Goal: Task Accomplishment & Management: Manage account settings

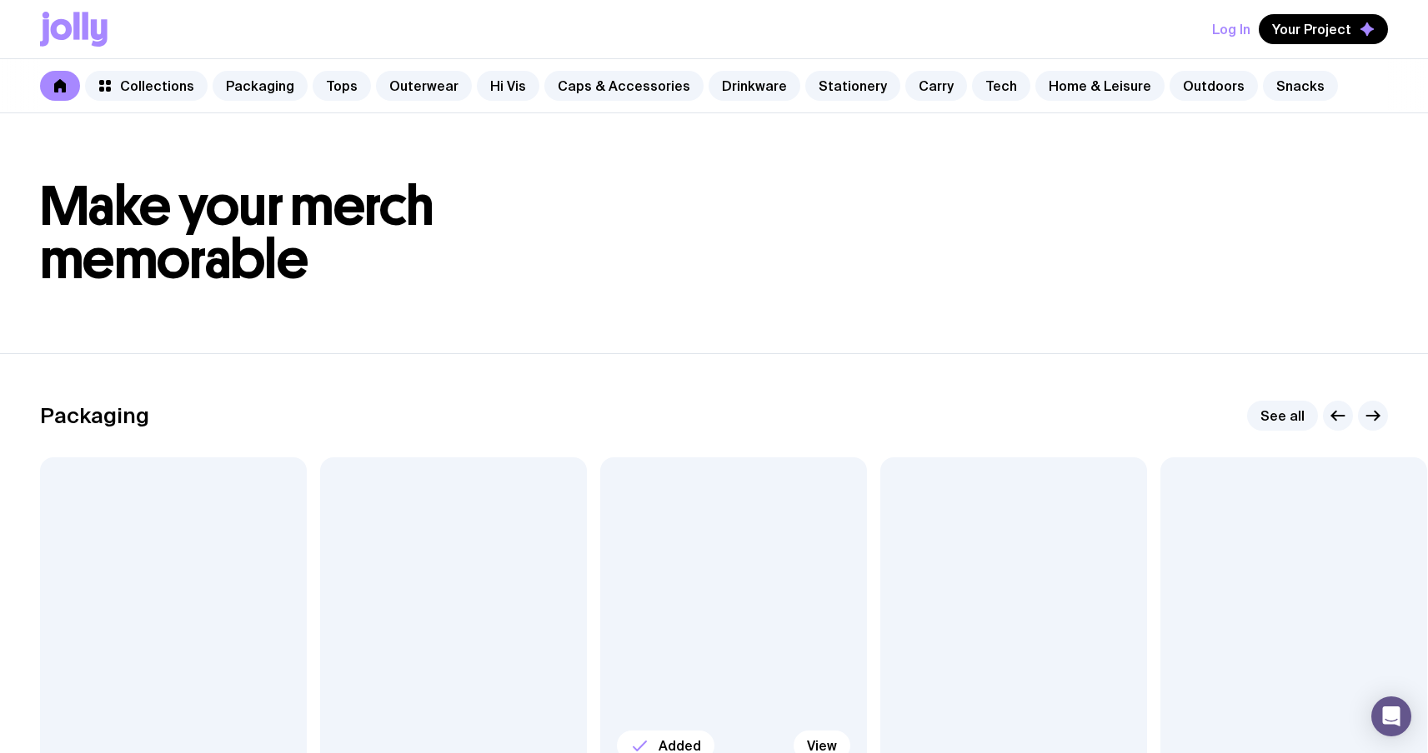
click at [689, 562] on div at bounding box center [733, 618] width 267 height 320
click at [1238, 31] on button "Log In" at bounding box center [1231, 29] width 38 height 30
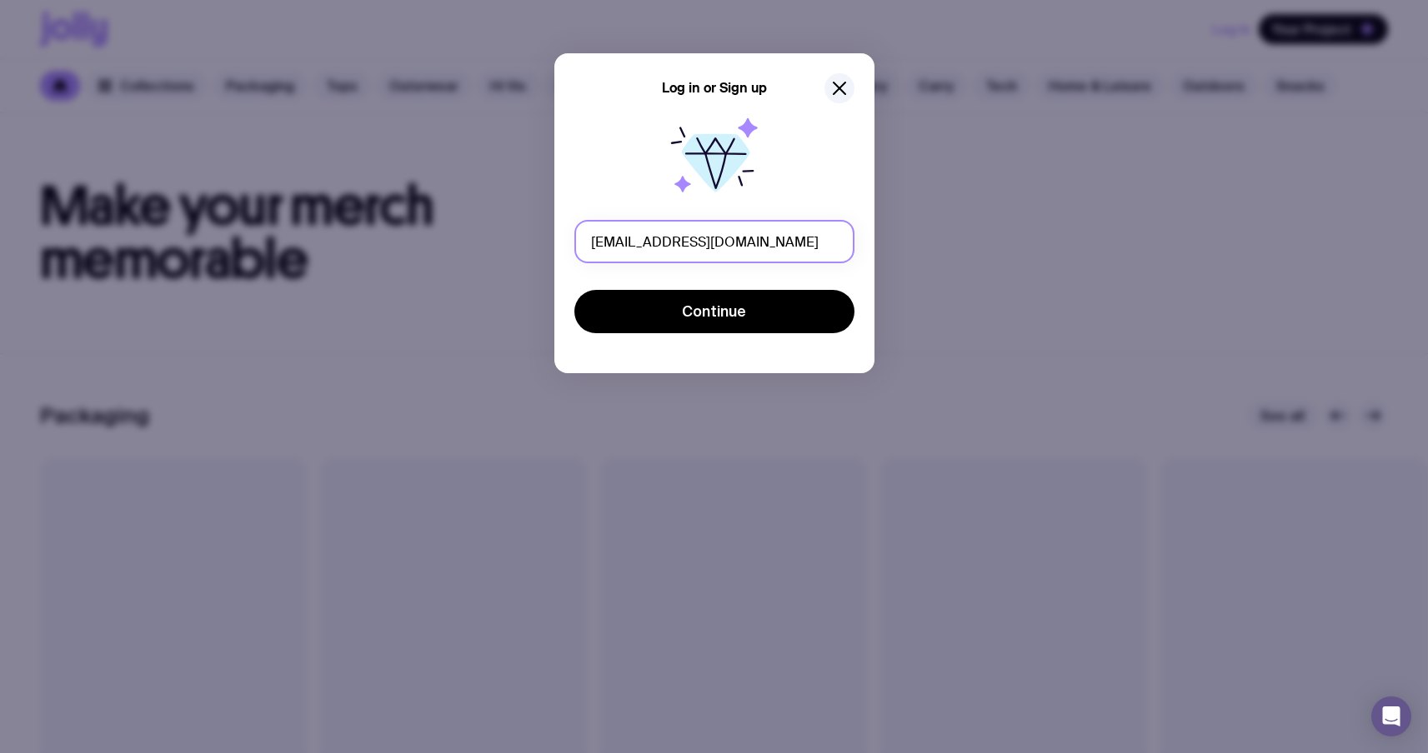
type input "[EMAIL_ADDRESS][DOMAIN_NAME]"
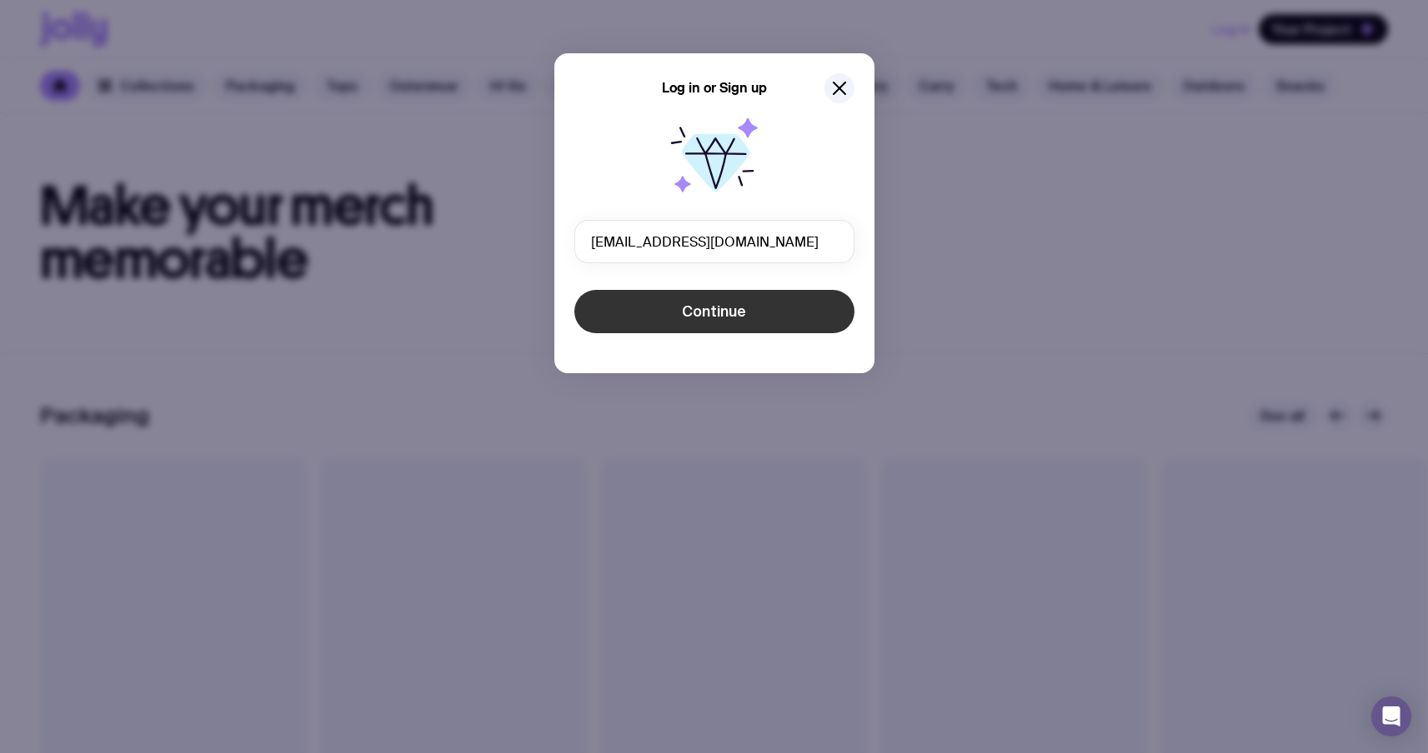
click at [760, 314] on button "Continue" at bounding box center [714, 311] width 280 height 43
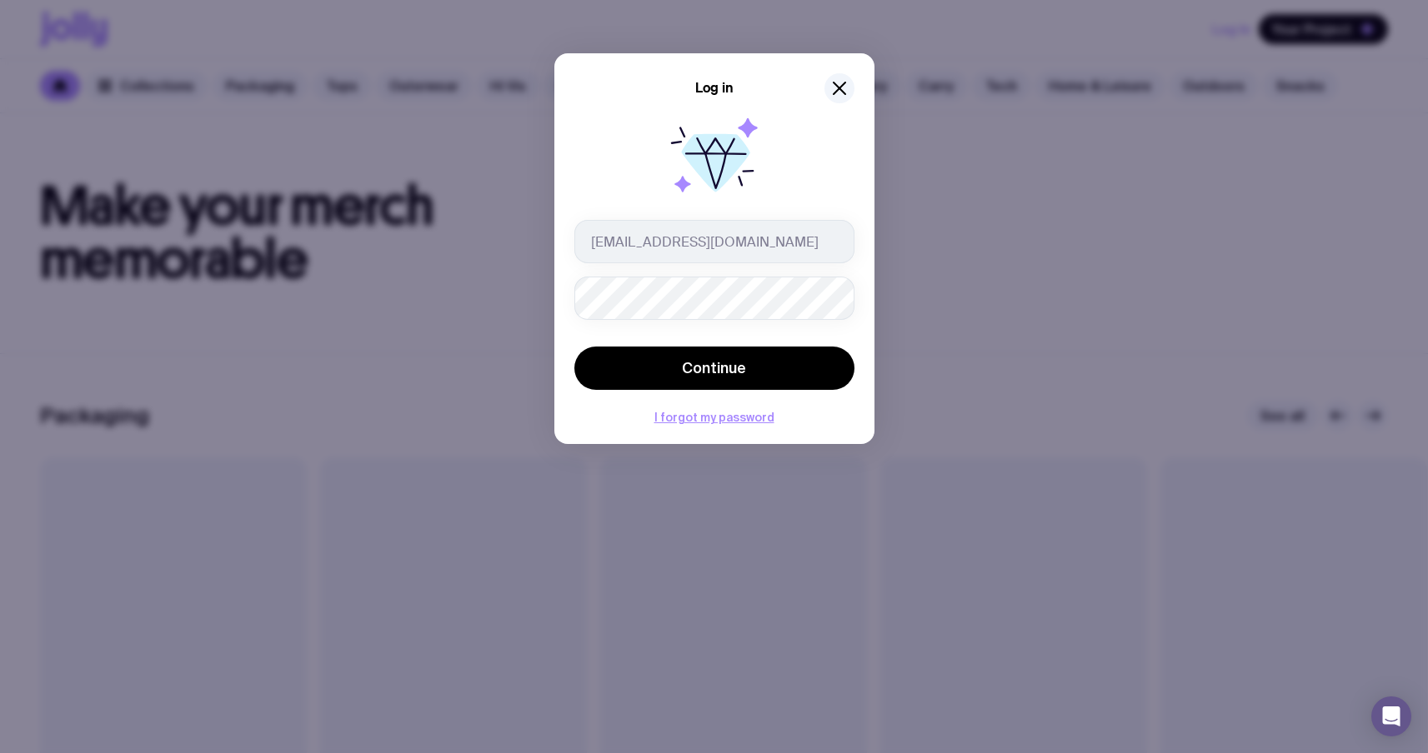
click at [574, 347] on button "Continue" at bounding box center [714, 368] width 280 height 43
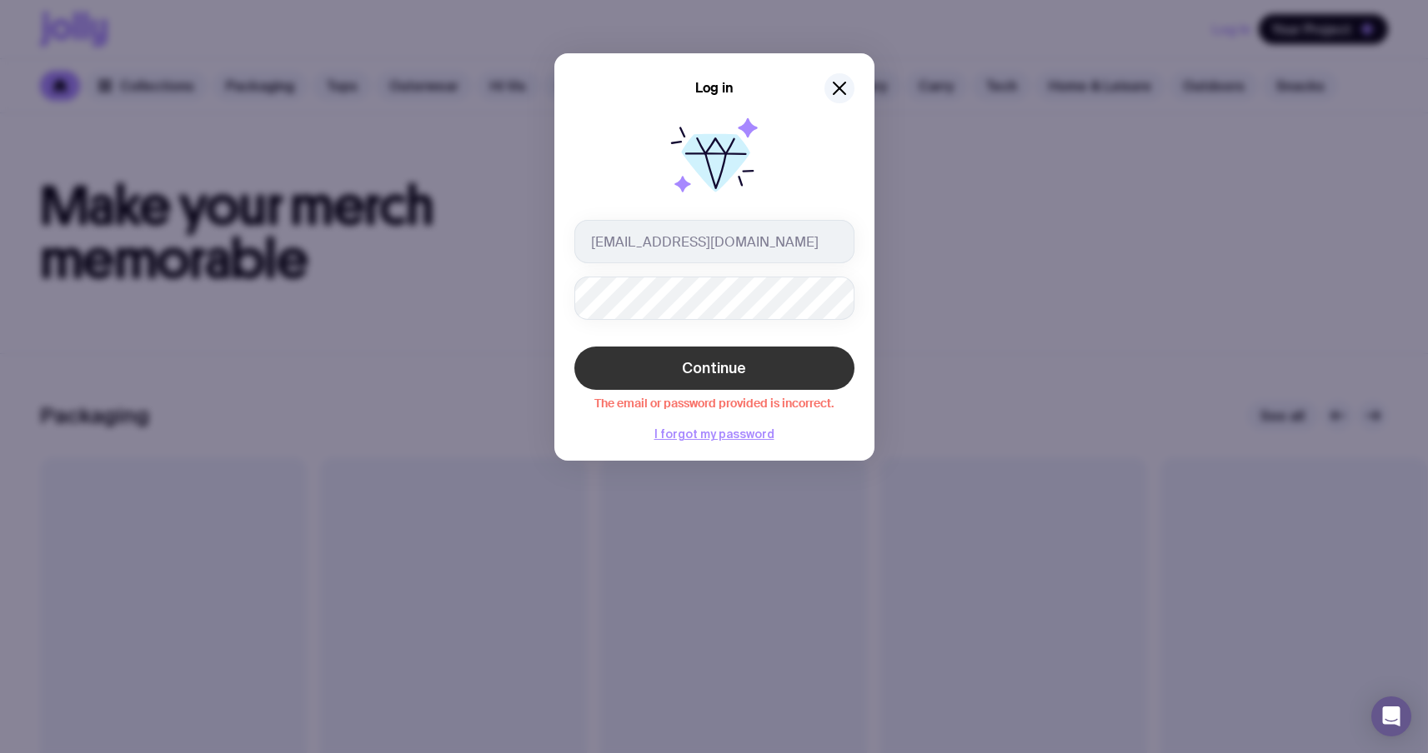
click at [634, 347] on div "Continue The email or password provided is incorrect." at bounding box center [714, 378] width 280 height 63
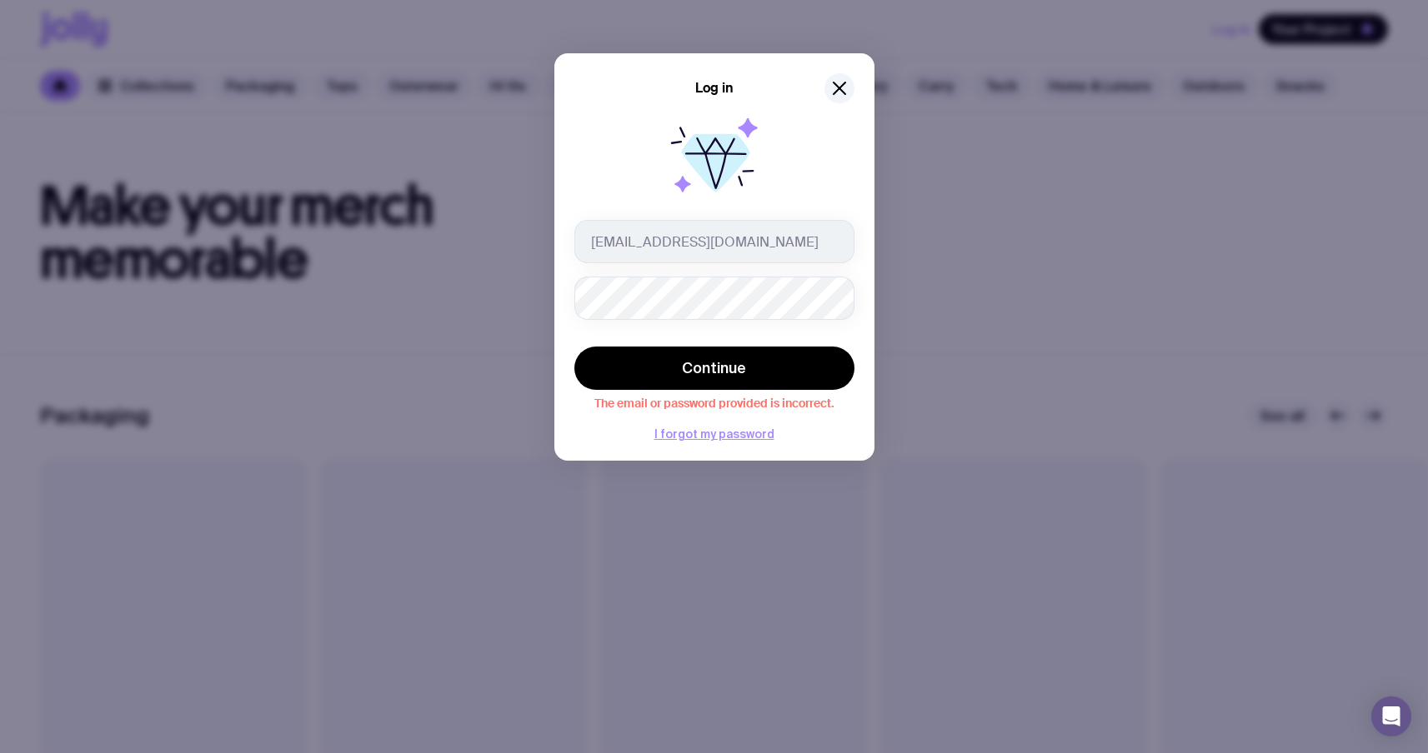
click at [782, 164] on div at bounding box center [714, 160] width 280 height 107
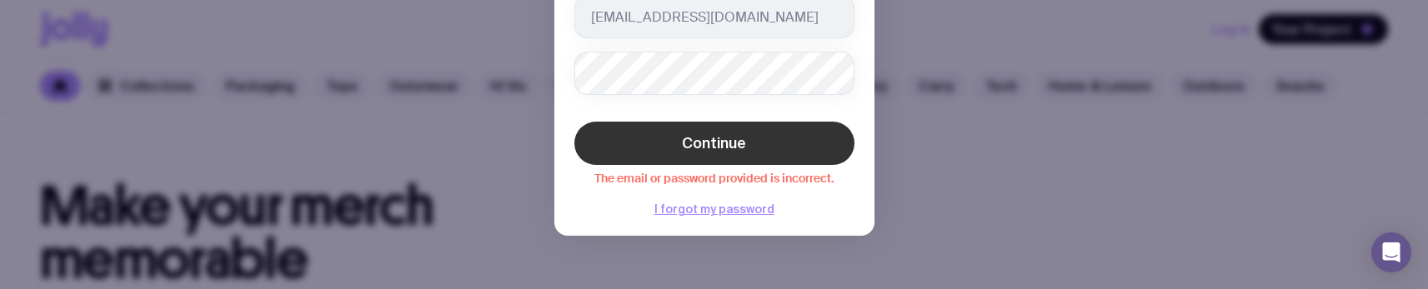
click at [691, 148] on span "Continue" at bounding box center [714, 143] width 64 height 20
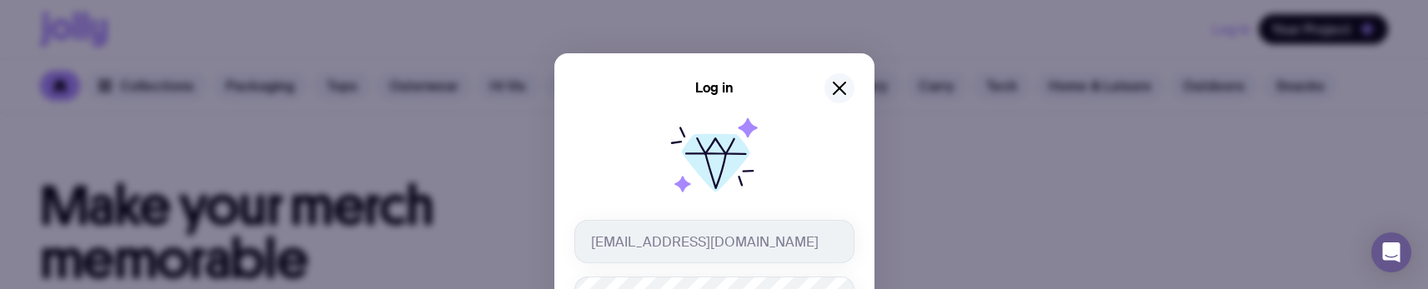
click at [834, 93] on icon "button" at bounding box center [839, 88] width 20 height 20
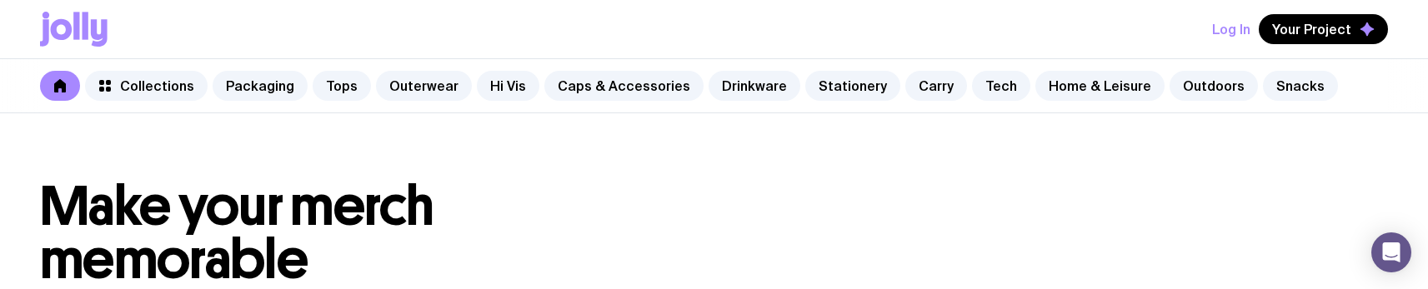
click at [1218, 29] on button "Log In" at bounding box center [1231, 29] width 38 height 30
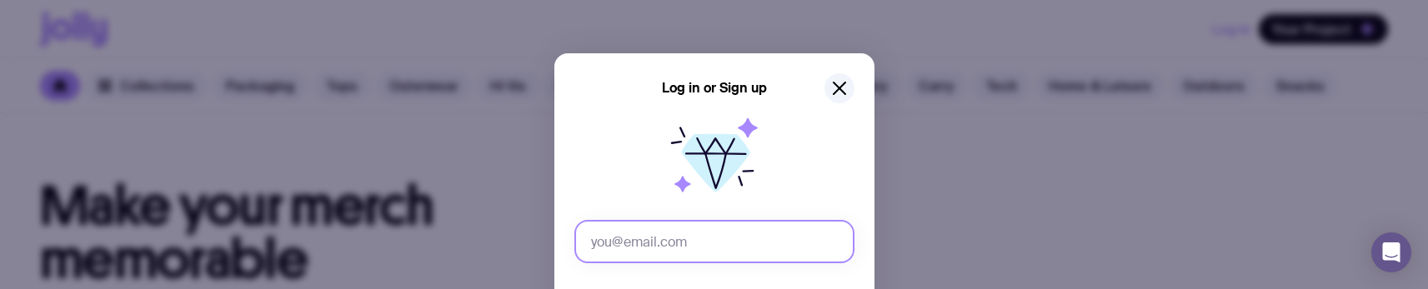
click at [648, 240] on input "text" at bounding box center [714, 241] width 280 height 43
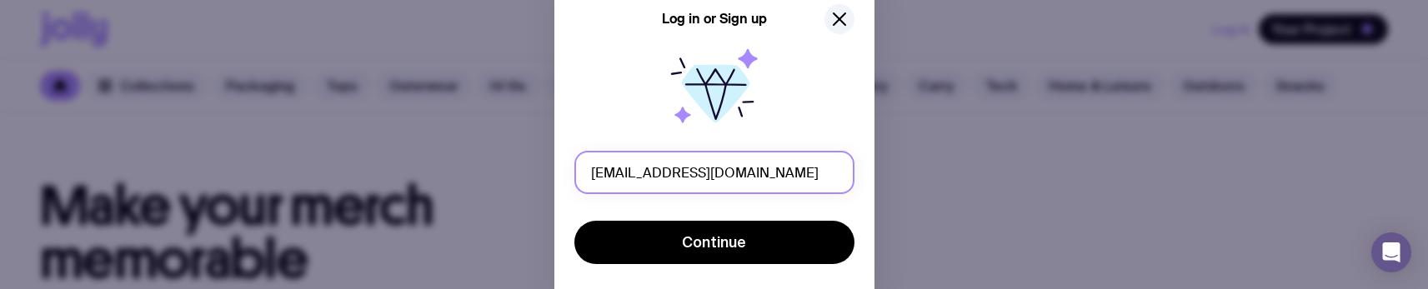
scroll to position [138, 0]
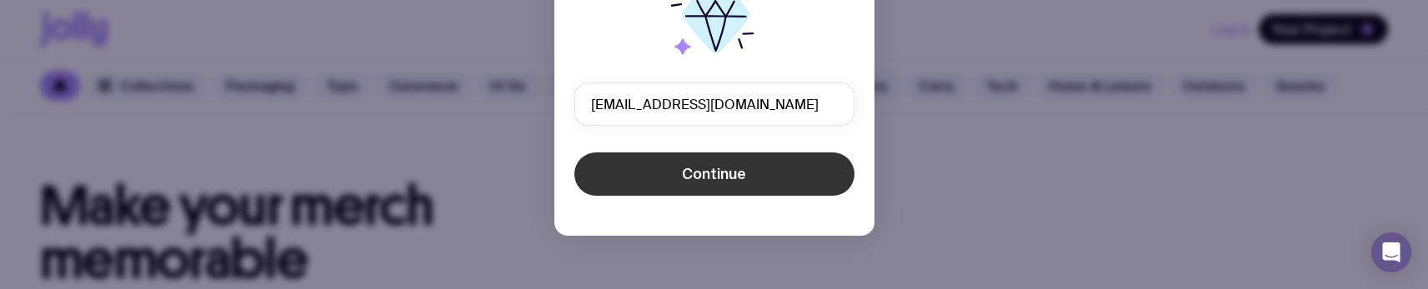
type input "[EMAIL_ADDRESS][DOMAIN_NAME]"
click at [671, 185] on button "Continue" at bounding box center [714, 174] width 280 height 43
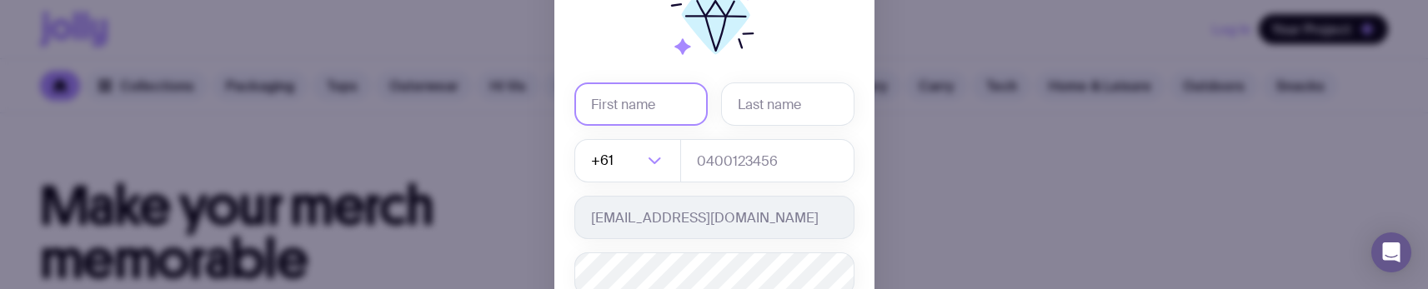
click at [618, 95] on input "text" at bounding box center [640, 104] width 133 height 43
type input "tttt"
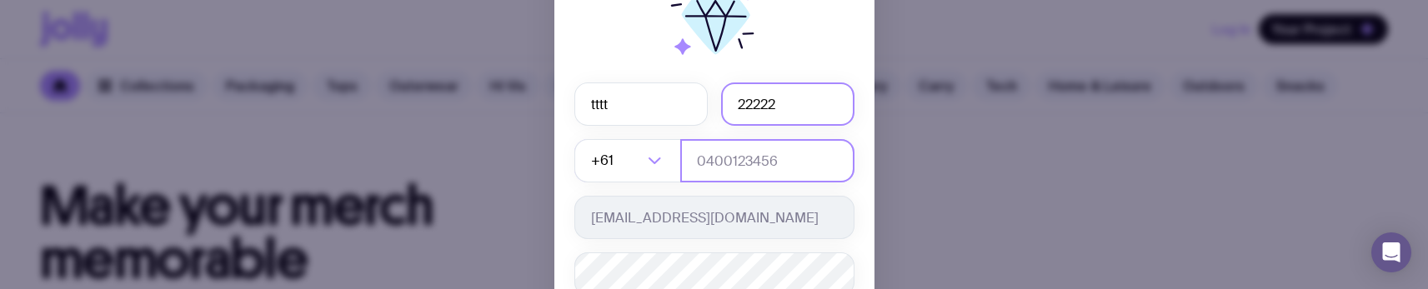
type input "22222"
click at [723, 143] on input "tel" at bounding box center [767, 160] width 174 height 43
click at [759, 169] on input "tel" at bounding box center [767, 160] width 174 height 43
type input "0664130449"
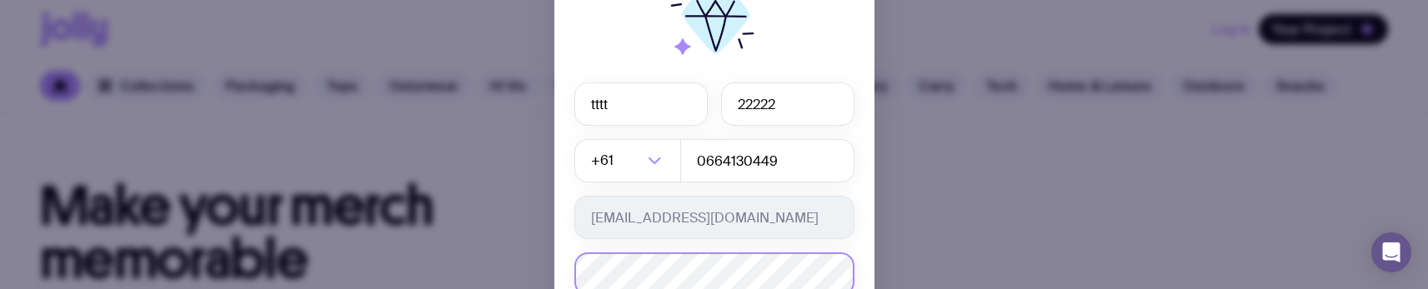
click at [0, 202] on html "Log In Your Project Collections Packaging Tops Outerwear Hi Vis Caps & Accessor…" at bounding box center [714, 144] width 1428 height 289
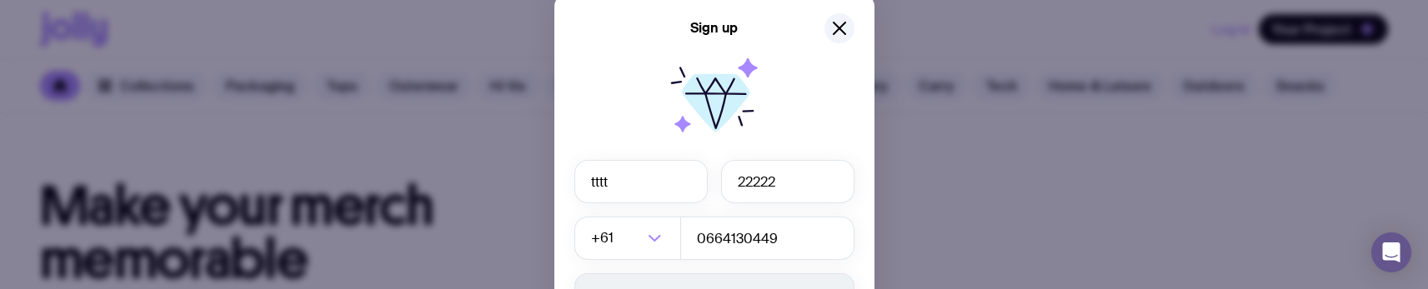
scroll to position [0, 0]
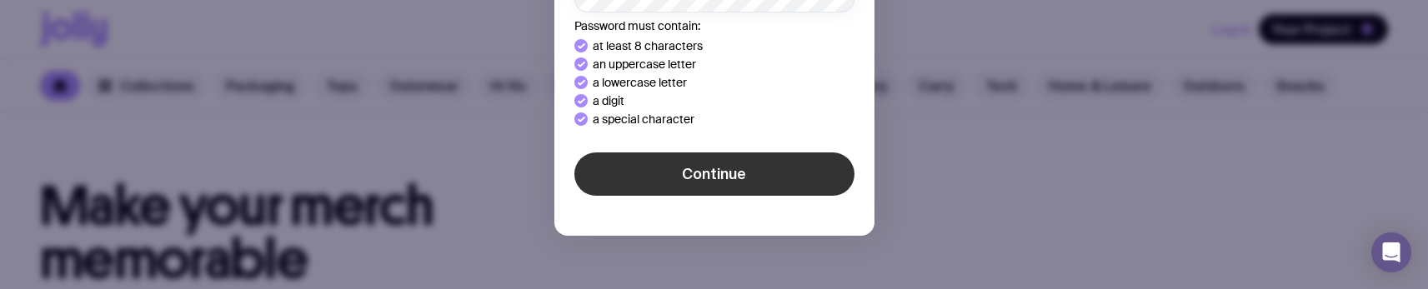
click at [732, 175] on span "Continue" at bounding box center [714, 174] width 64 height 20
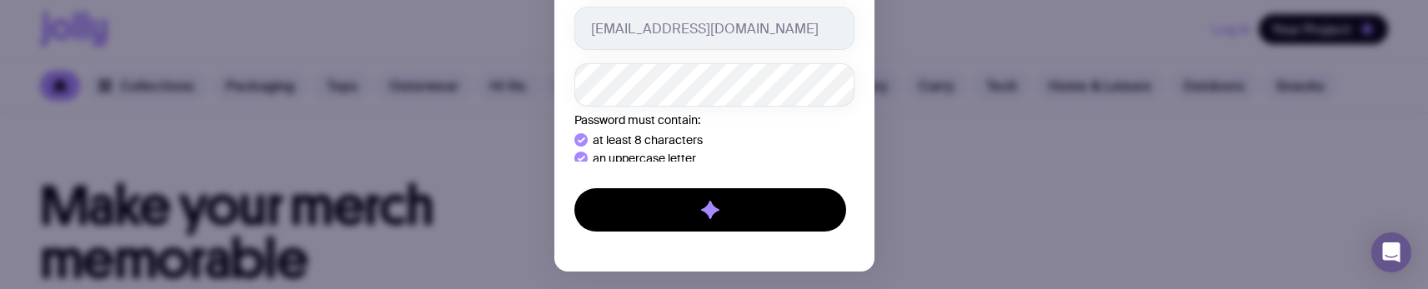
scroll to position [308, 0]
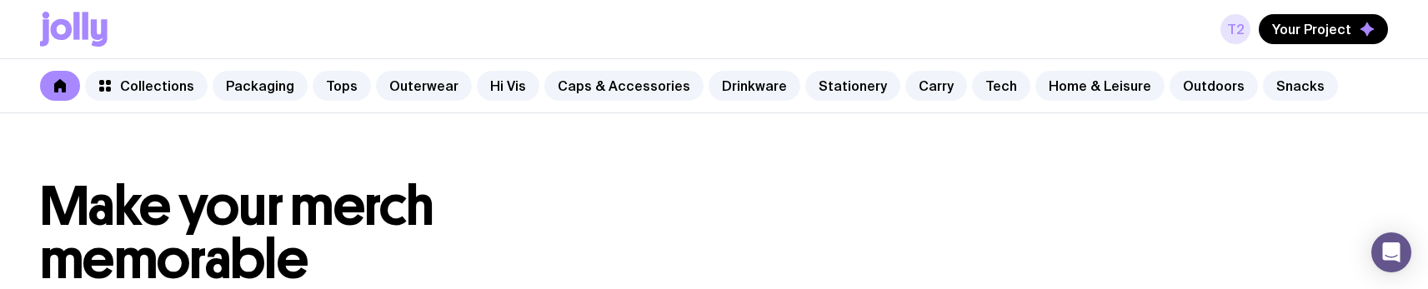
click at [1239, 32] on link "t2" at bounding box center [1235, 29] width 30 height 30
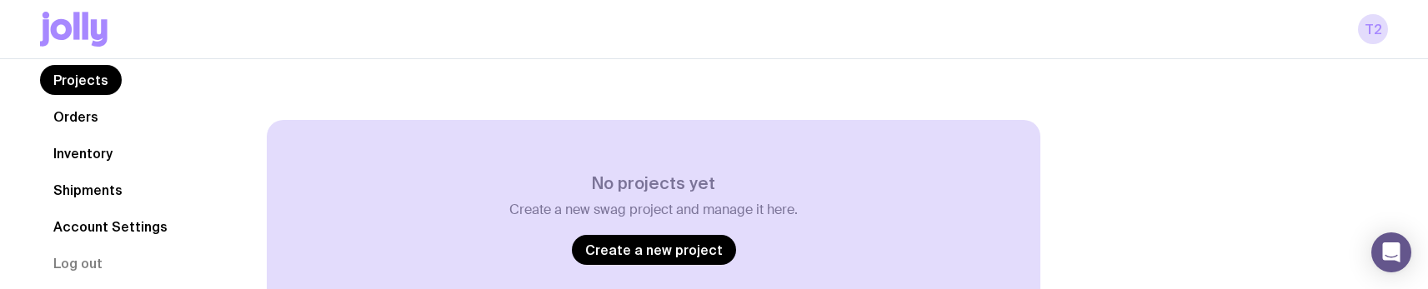
scroll to position [195, 0]
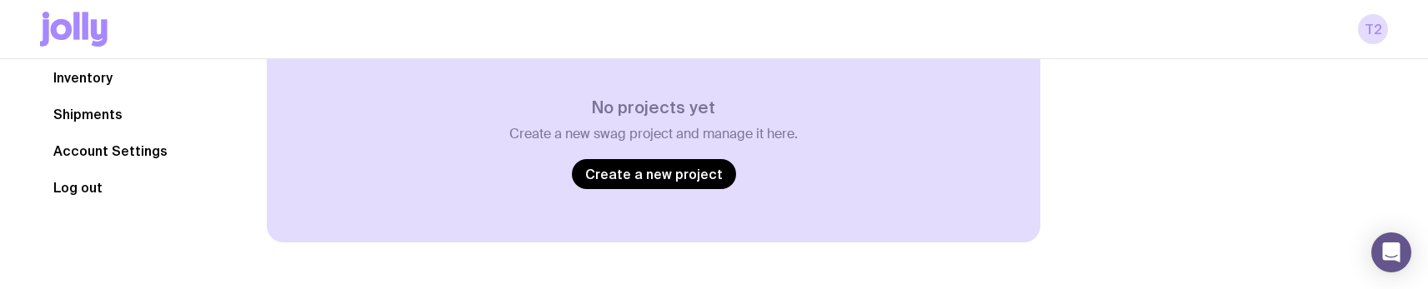
click at [102, 186] on button "Log out" at bounding box center [78, 188] width 76 height 30
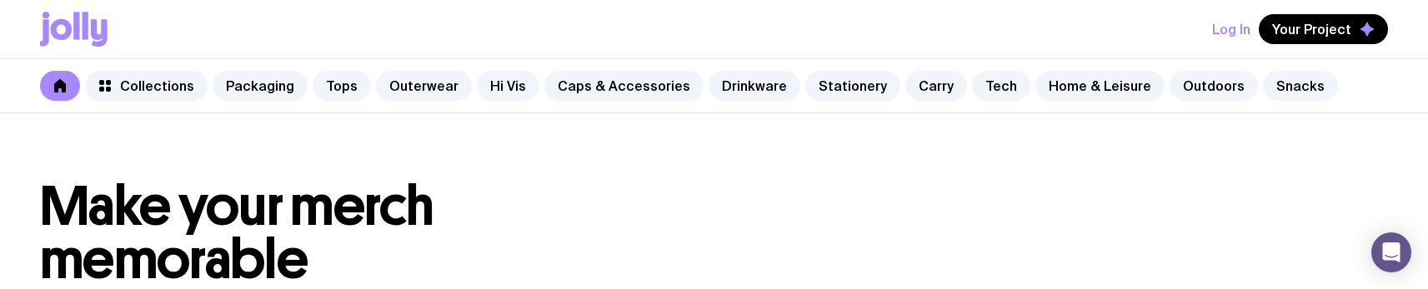
click at [1228, 31] on button "Log In" at bounding box center [1231, 29] width 38 height 30
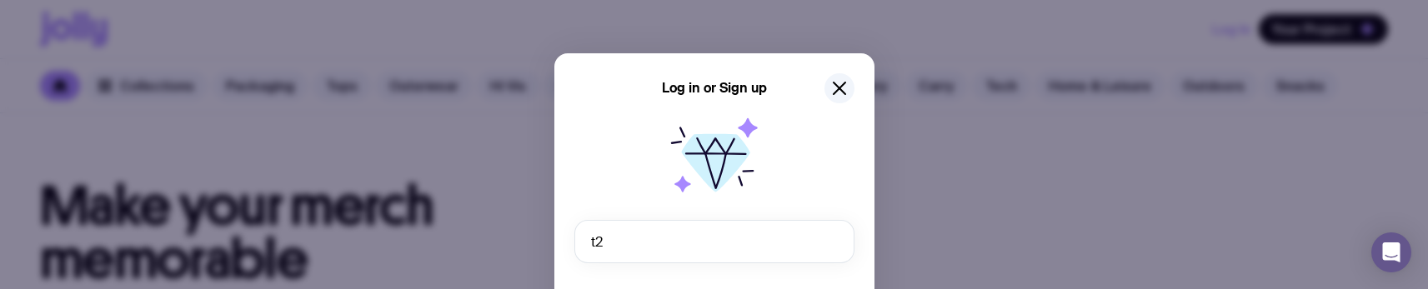
type input "[EMAIL_ADDRESS][DOMAIN_NAME]"
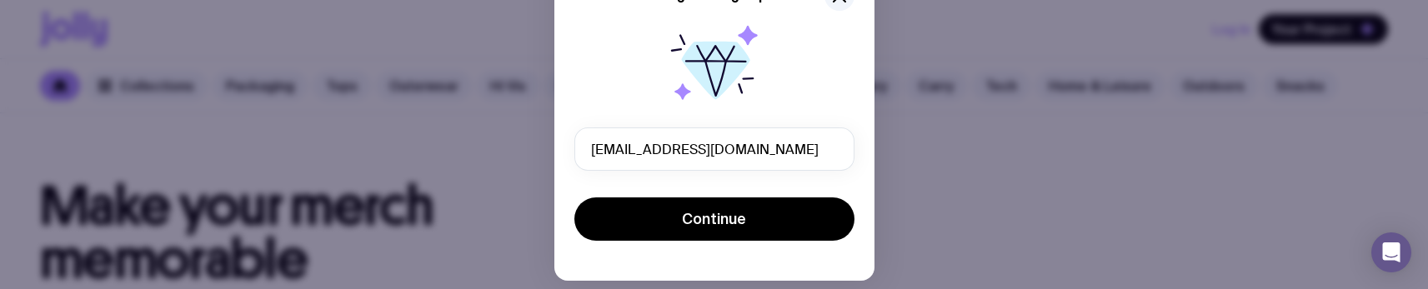
scroll to position [138, 0]
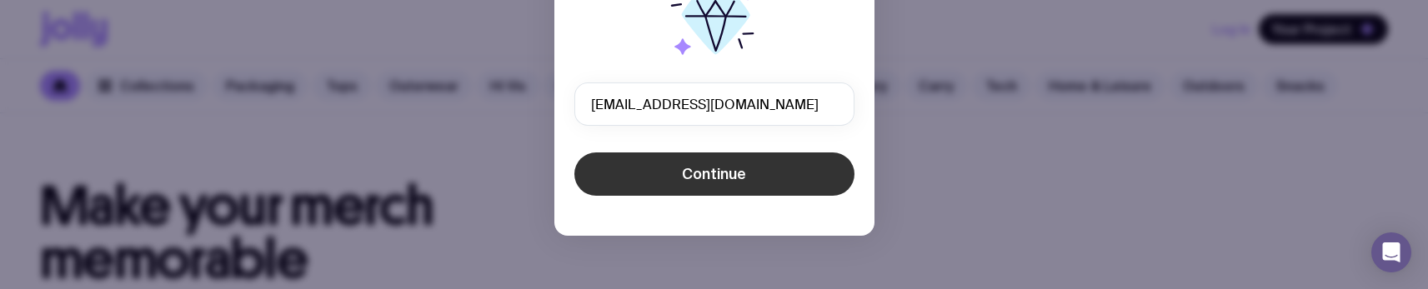
click at [716, 166] on span "Continue" at bounding box center [714, 174] width 64 height 20
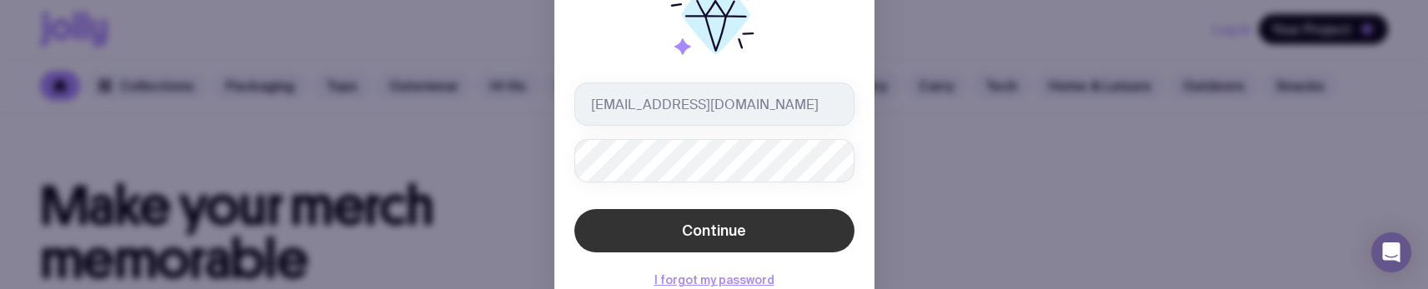
click at [685, 214] on button "Continue" at bounding box center [714, 230] width 280 height 43
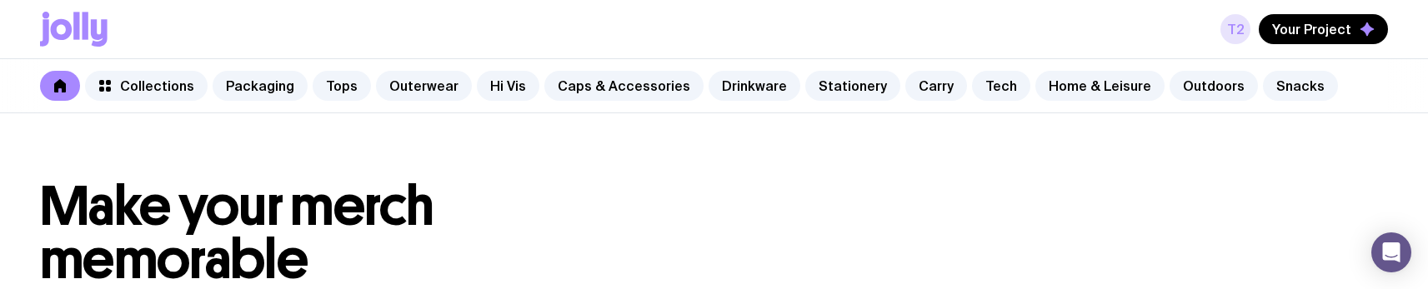
click at [1244, 25] on link "t2" at bounding box center [1235, 29] width 30 height 30
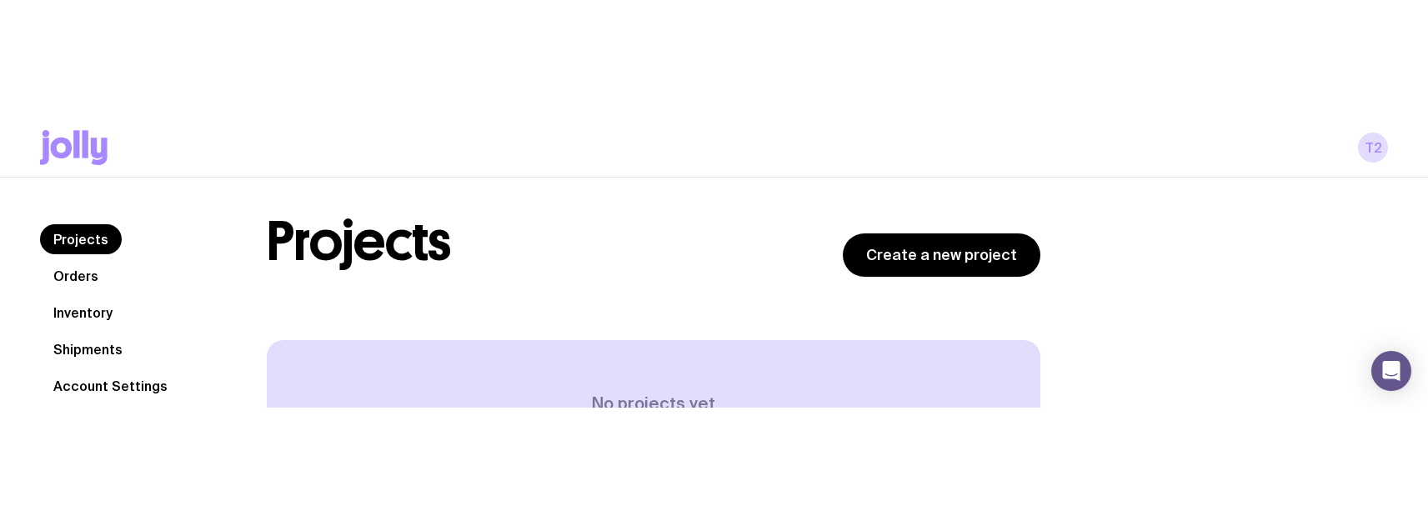
scroll to position [21, 0]
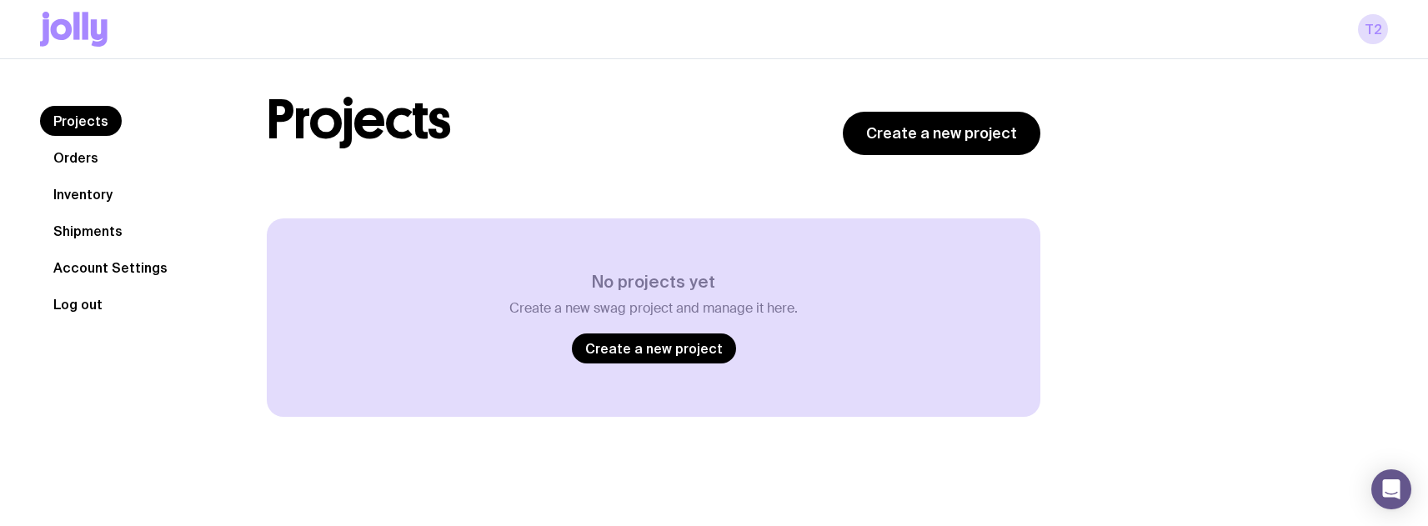
click at [88, 303] on button "Log out" at bounding box center [78, 304] width 76 height 30
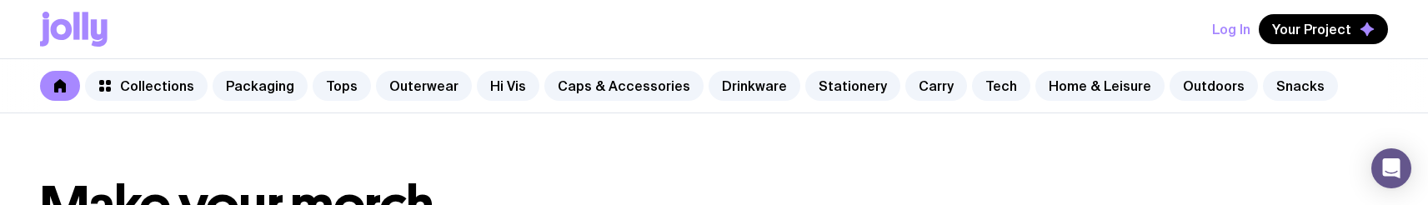
click at [1227, 24] on button "Log In" at bounding box center [1231, 29] width 38 height 30
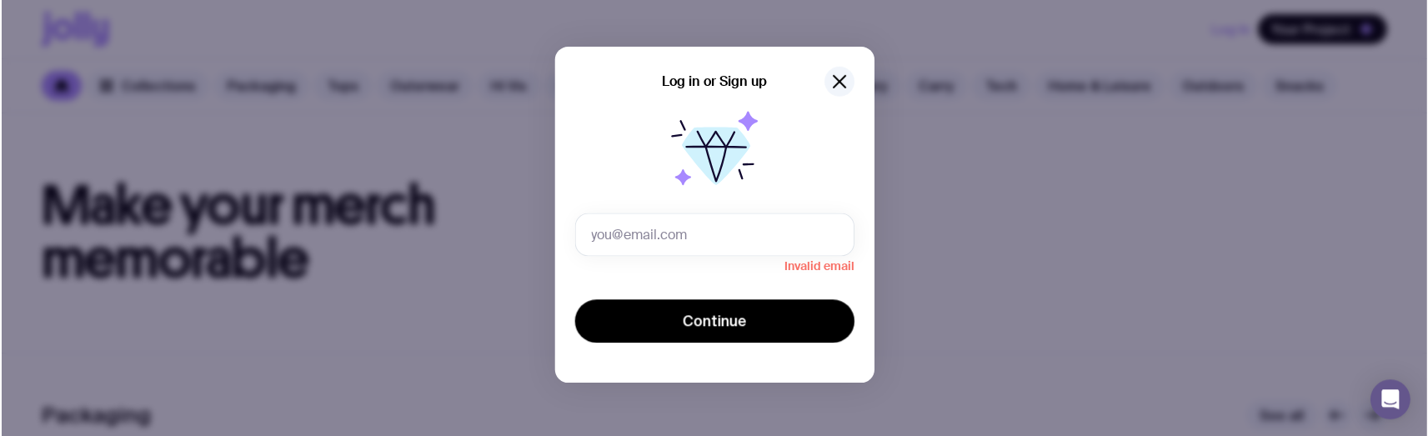
scroll to position [8, 0]
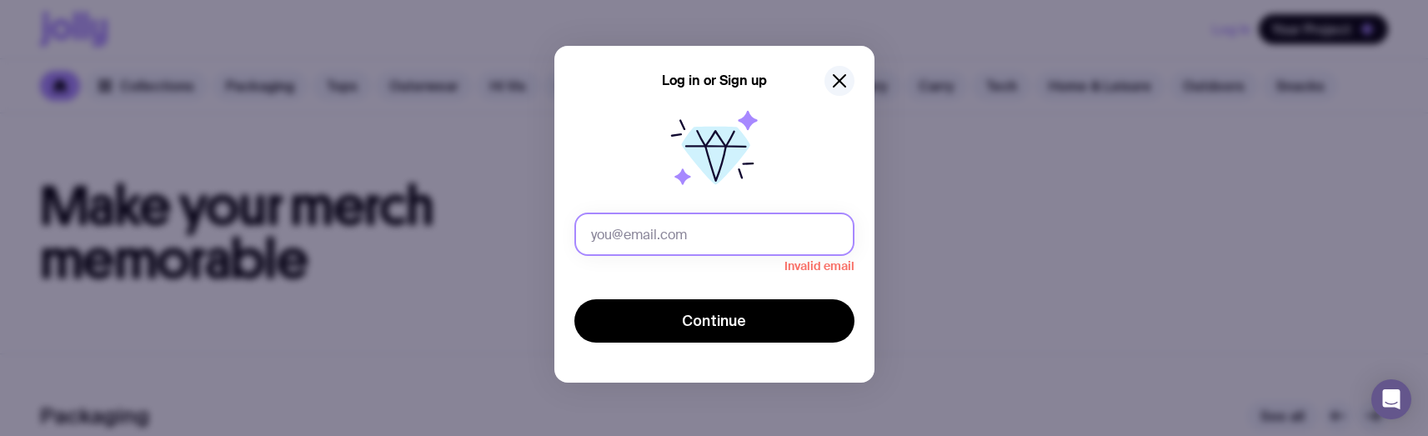
click at [681, 228] on input "text" at bounding box center [714, 234] width 280 height 43
paste input "[PERSON_NAME][EMAIL_ADDRESS][PERSON_NAME][DOMAIN_NAME]"
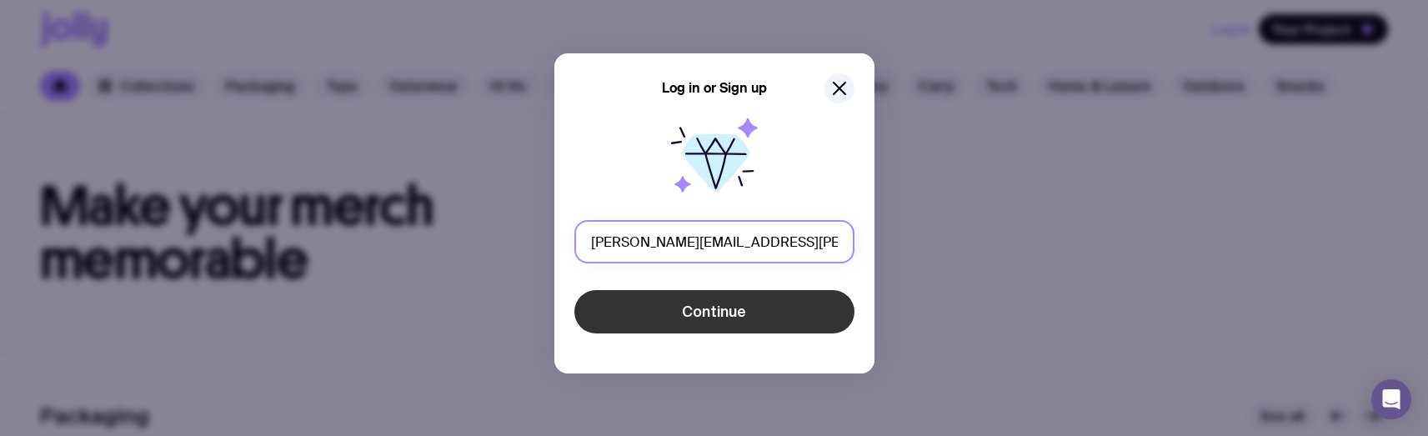
type input "[PERSON_NAME][EMAIL_ADDRESS][PERSON_NAME][DOMAIN_NAME]"
click at [612, 308] on button "Continue" at bounding box center [714, 311] width 280 height 43
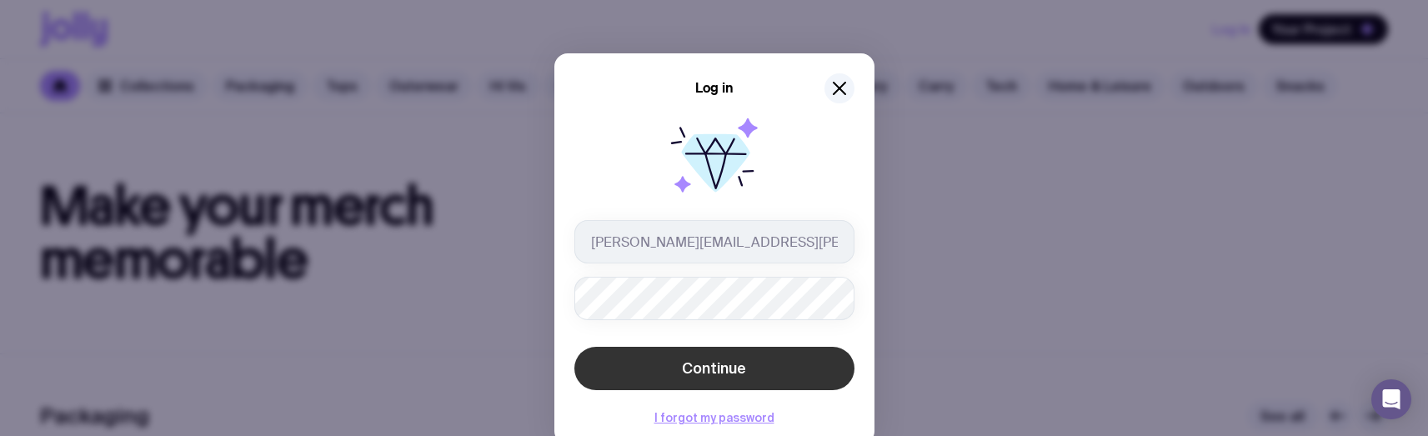
click at [682, 372] on span "Continue" at bounding box center [714, 368] width 64 height 20
